Goal: Information Seeking & Learning: Learn about a topic

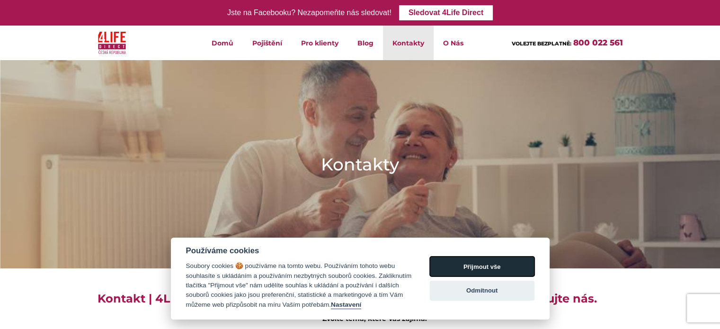
click at [511, 265] on button "Přijmout vše" at bounding box center [482, 267] width 105 height 20
checkbox input "true"
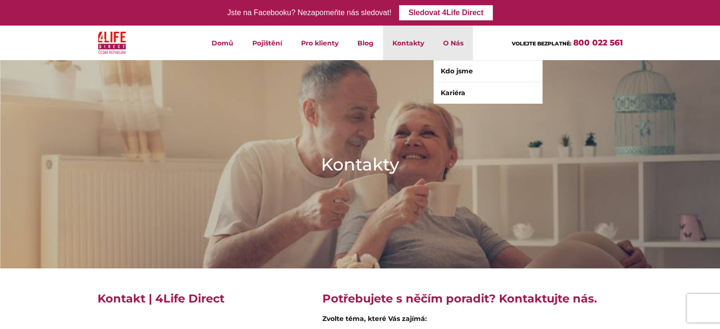
click at [458, 43] on li "O Nás Kdo jsme Kariéra" at bounding box center [453, 43] width 39 height 35
click at [457, 65] on link "Kdo jsme" at bounding box center [488, 71] width 109 height 21
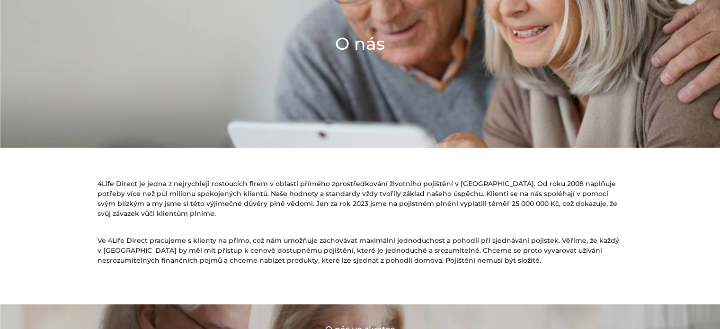
scroll to position [142, 0]
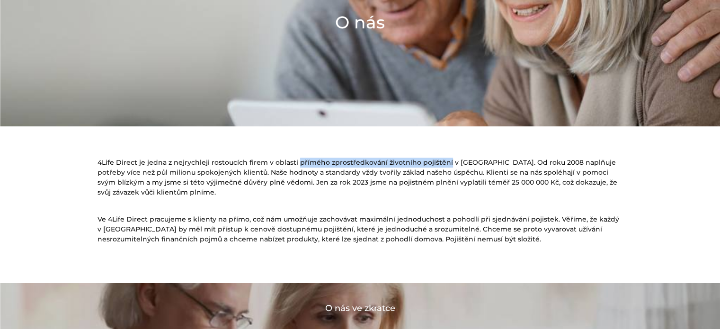
drag, startPoint x: 294, startPoint y: 161, endPoint x: 442, endPoint y: 158, distance: 148.7
click at [442, 158] on p "4Life Direct je jedna z nejrychleji rostoucích firem v oblasti přímého zprostře…" at bounding box center [361, 178] width 526 height 40
copy p "přímého zprostředkování životního pojištění"
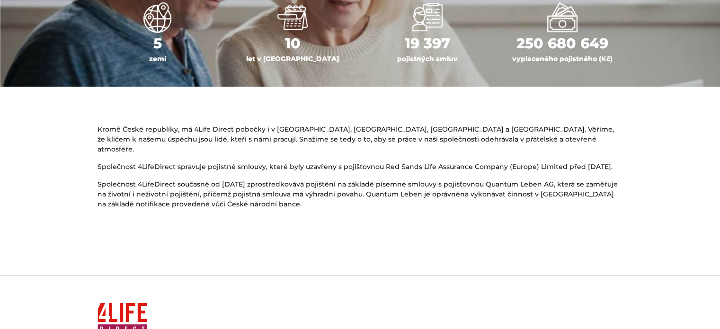
scroll to position [616, 0]
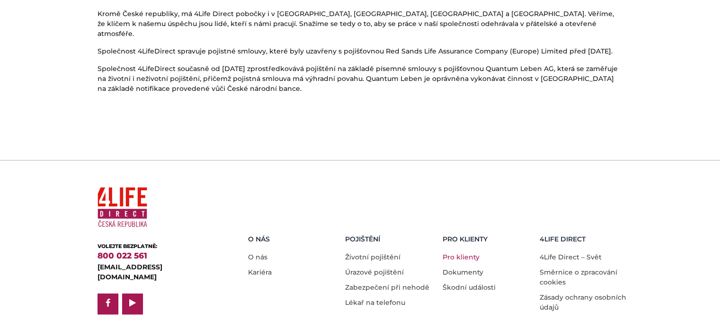
click at [457, 253] on link "Pro klienty" at bounding box center [461, 257] width 37 height 9
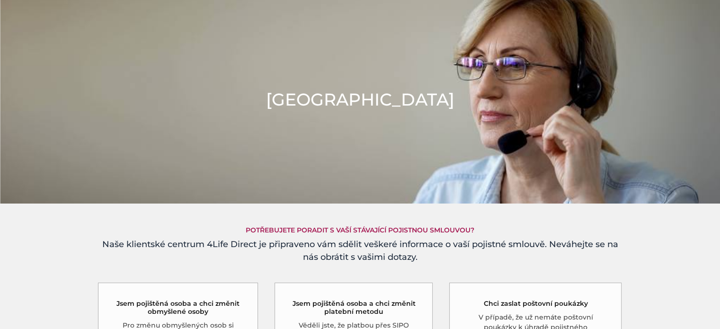
scroll to position [95, 0]
